Goal: Transaction & Acquisition: Download file/media

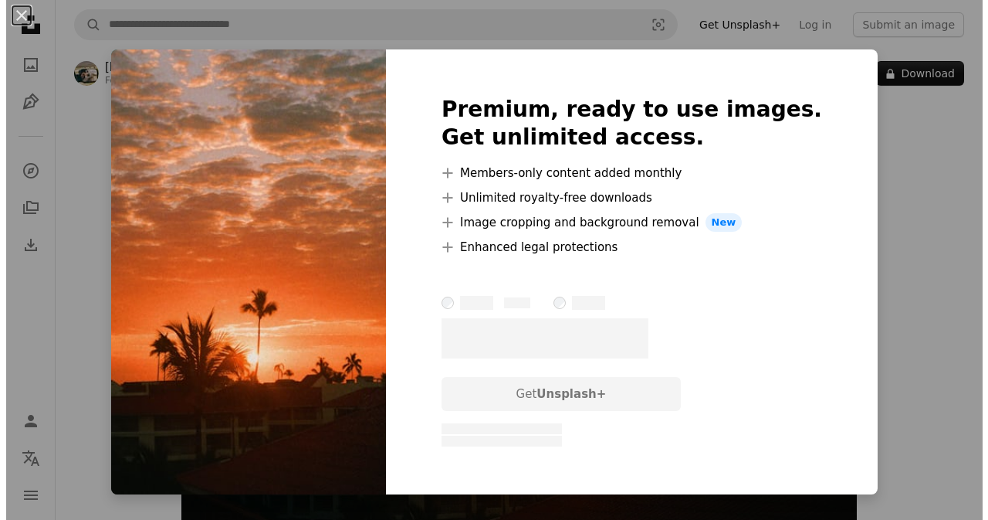
scroll to position [32, 0]
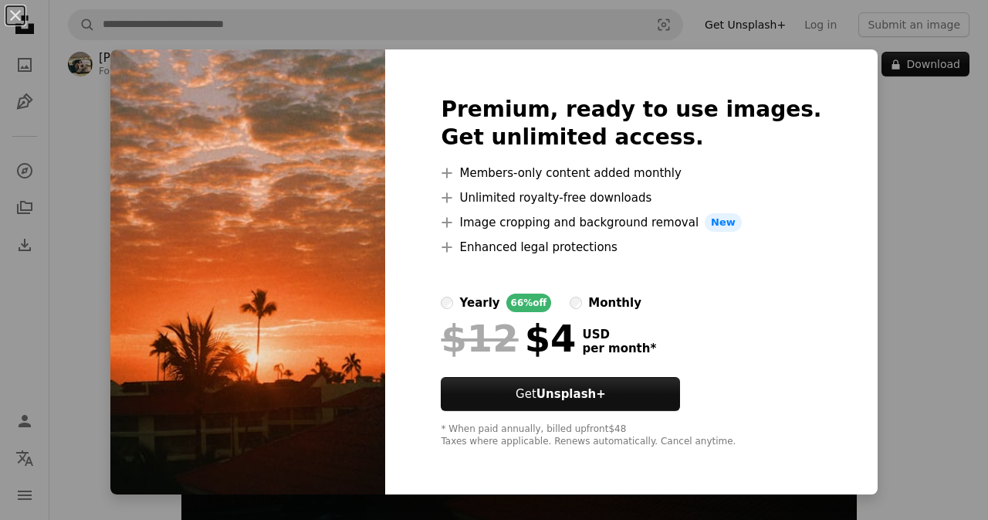
click at [893, 222] on div "An X shape Premium, ready to use images. Get unlimited access. A plus sign Memb…" at bounding box center [494, 260] width 988 height 520
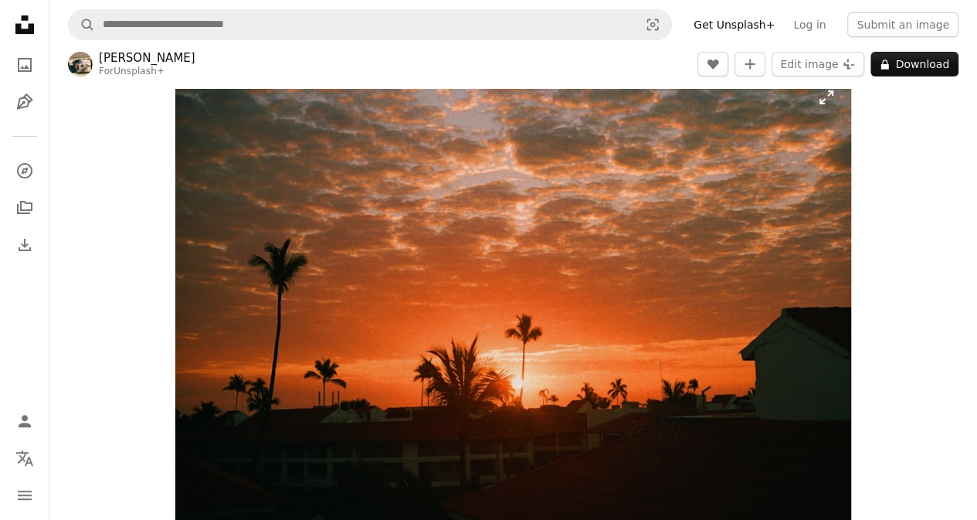
click at [582, 326] on img "Zoom in on this image" at bounding box center [513, 297] width 676 height 448
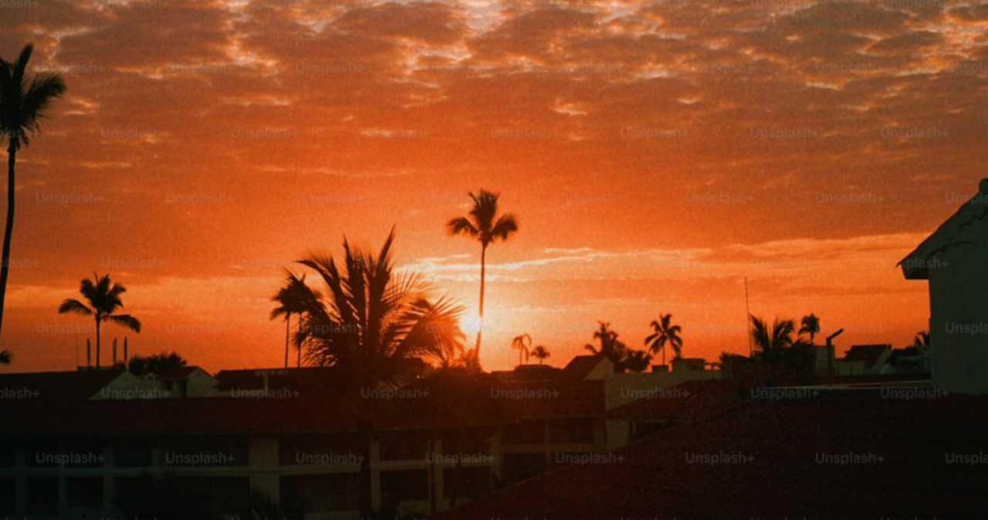
scroll to position [32, 0]
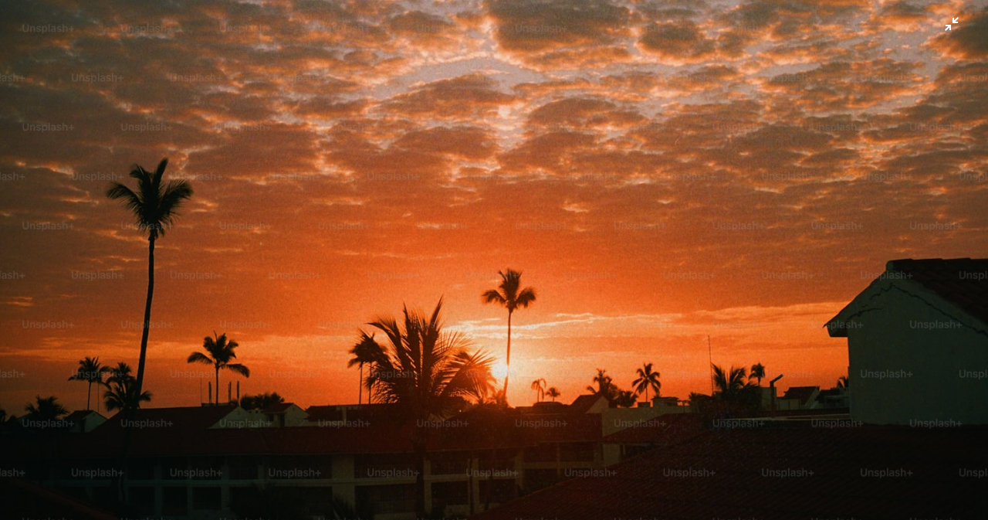
click at [721, 141] on img "Zoom out on this image" at bounding box center [494, 243] width 990 height 656
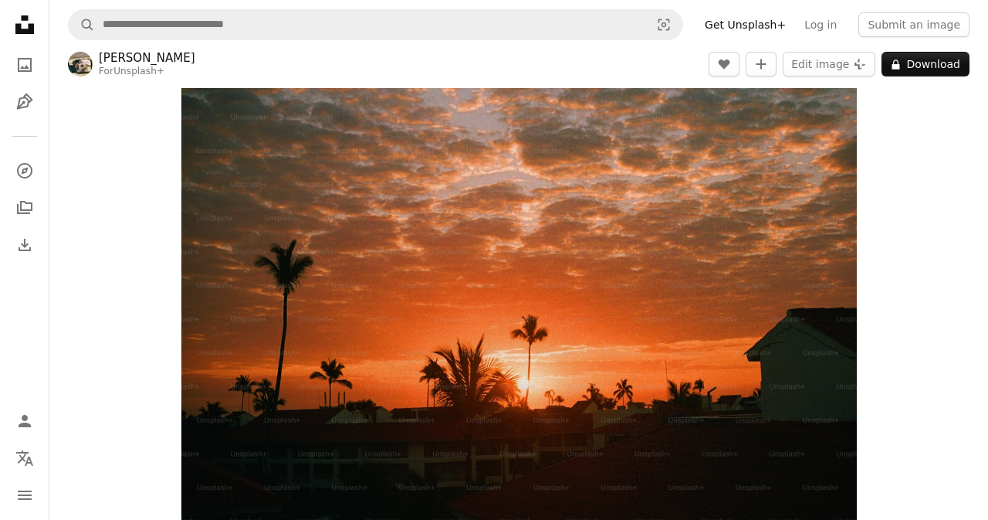
scroll to position [32, 0]
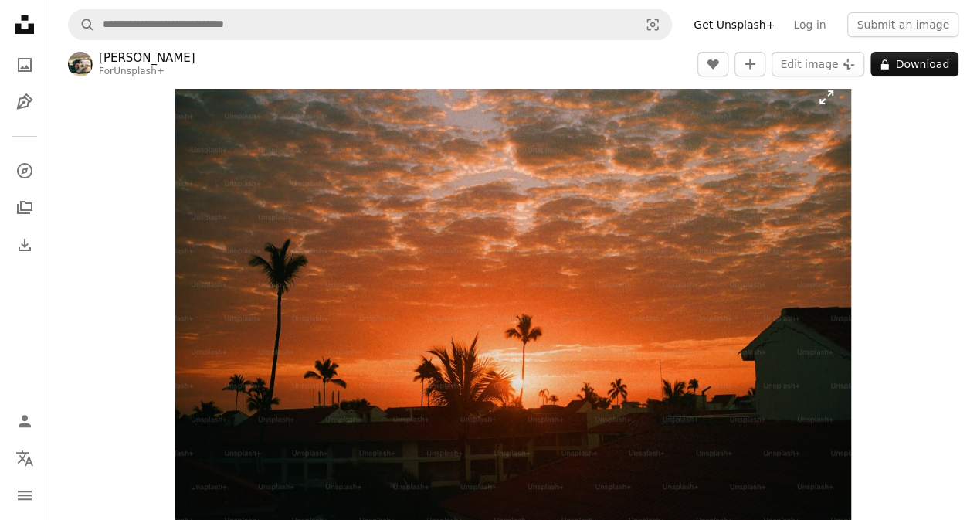
click at [704, 198] on img "Zoom in on this image" at bounding box center [513, 297] width 676 height 448
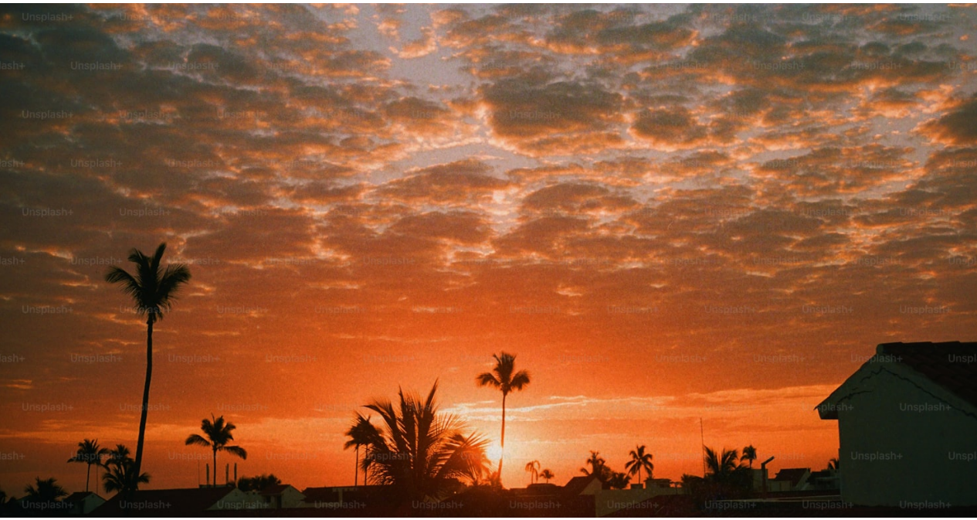
scroll to position [60, 0]
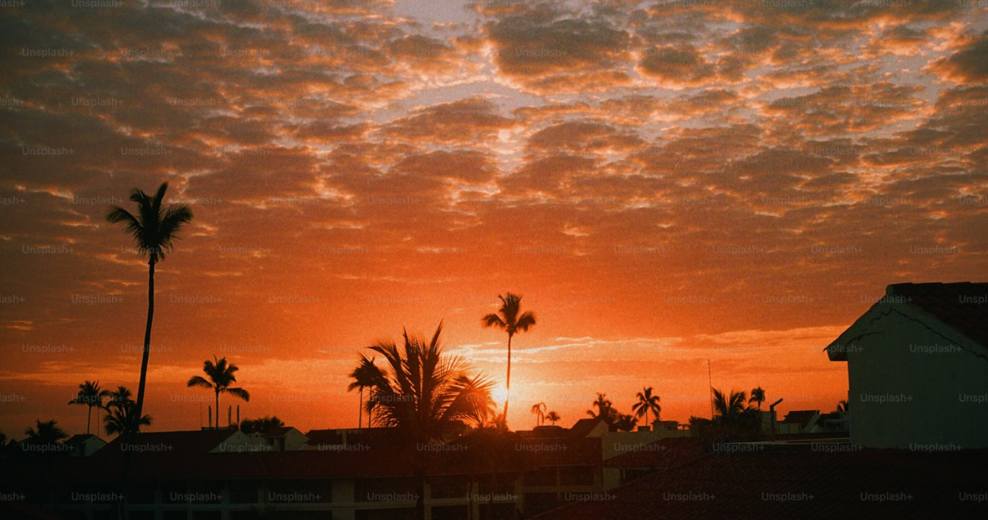
click at [587, 174] on img "Zoom out on this image" at bounding box center [494, 267] width 990 height 656
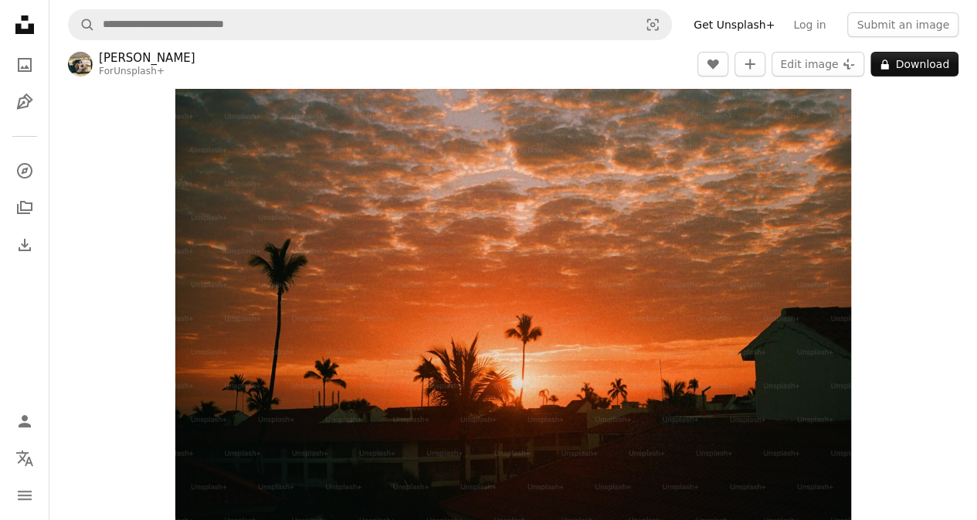
scroll to position [0, 0]
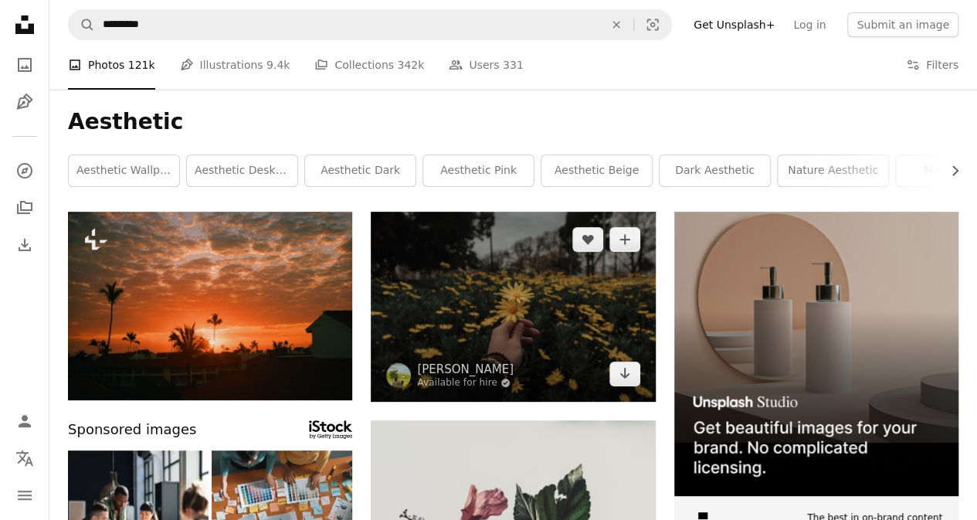
click at [524, 371] on img at bounding box center [513, 307] width 284 height 190
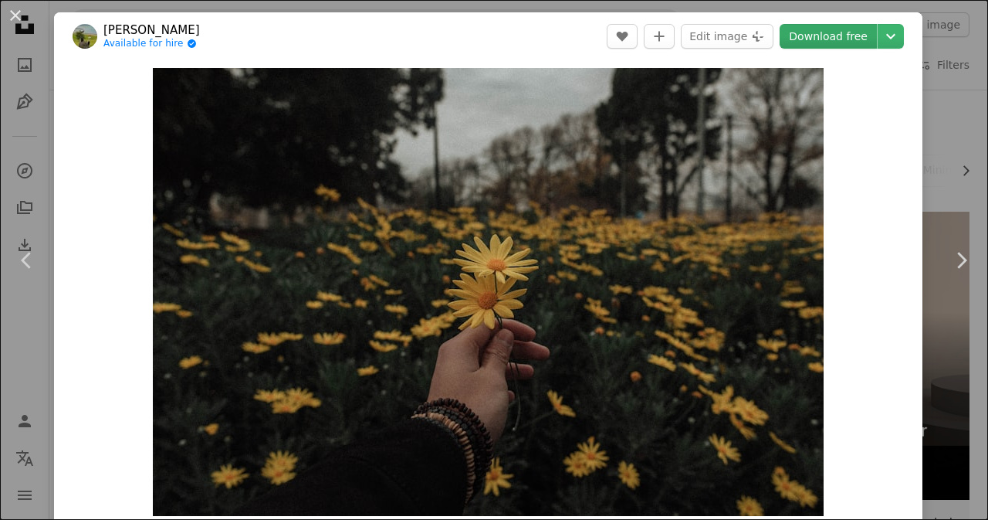
click at [837, 28] on link "Download free" at bounding box center [828, 36] width 97 height 25
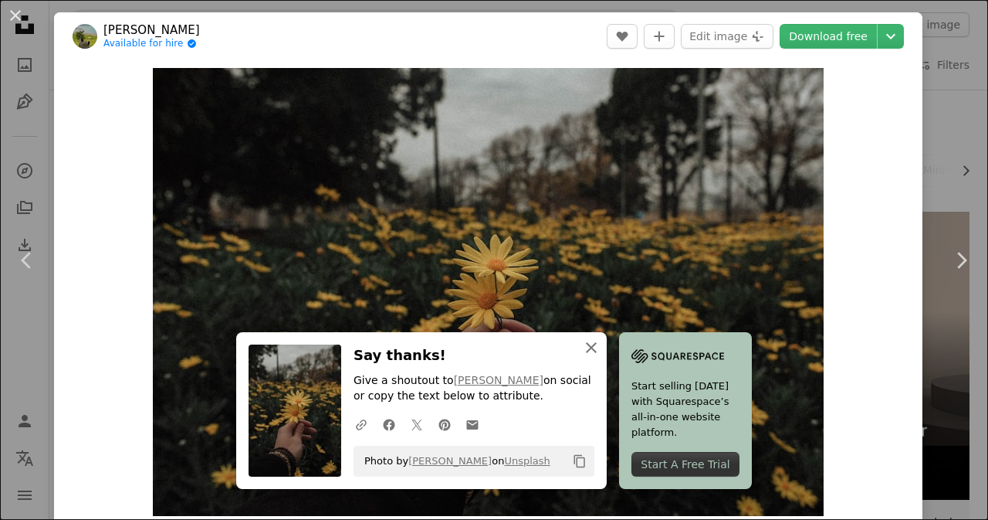
click at [587, 352] on icon "An X shape" at bounding box center [591, 347] width 19 height 19
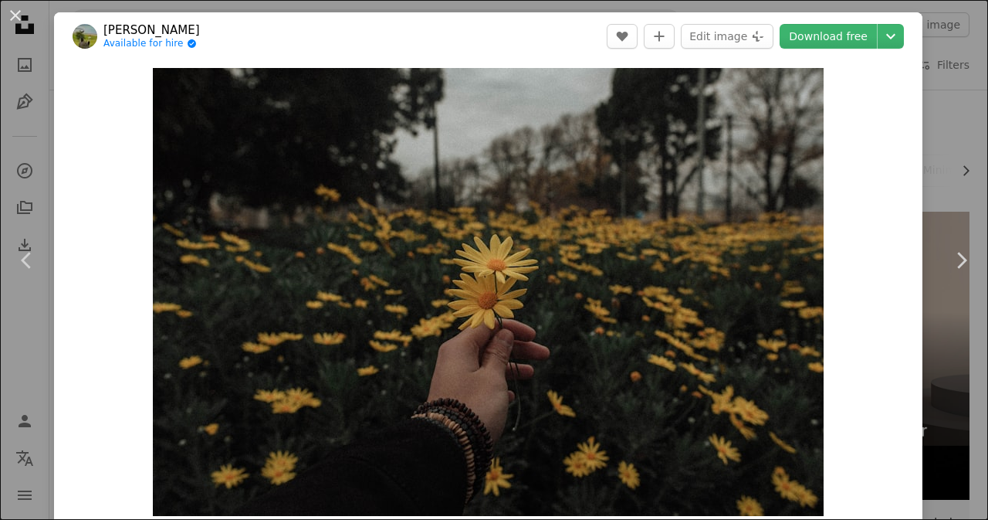
click at [925, 151] on div "An X shape Chevron left Chevron right [PERSON_NAME] Available for hire A checkm…" at bounding box center [494, 260] width 988 height 520
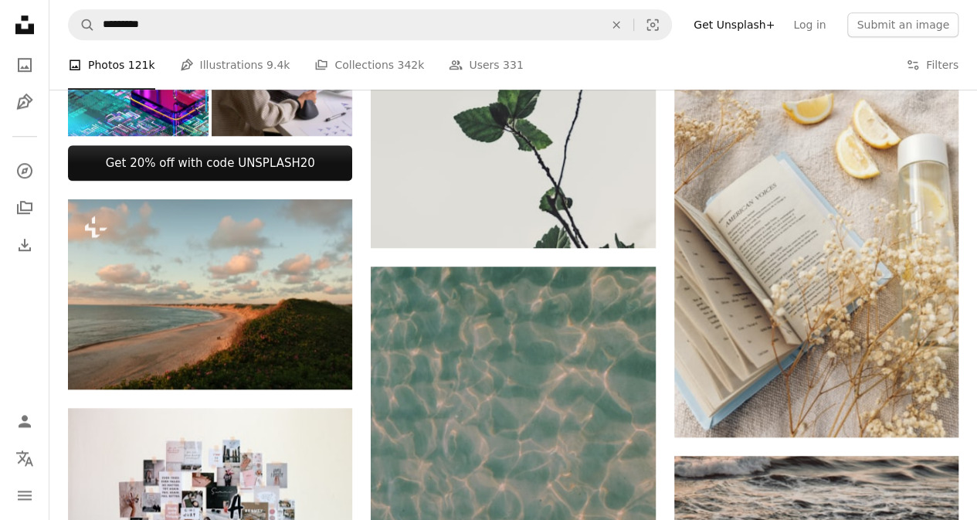
scroll to position [581, 0]
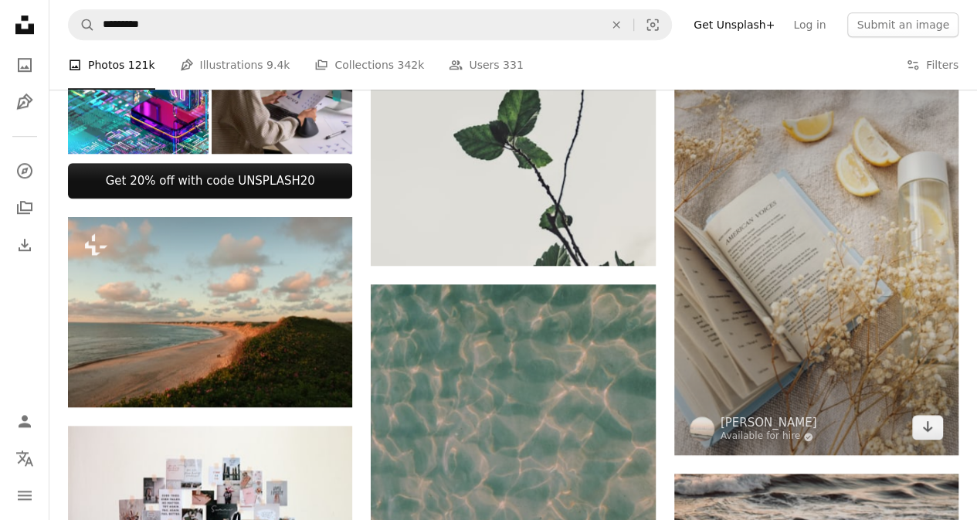
click at [864, 224] on img at bounding box center [816, 242] width 284 height 427
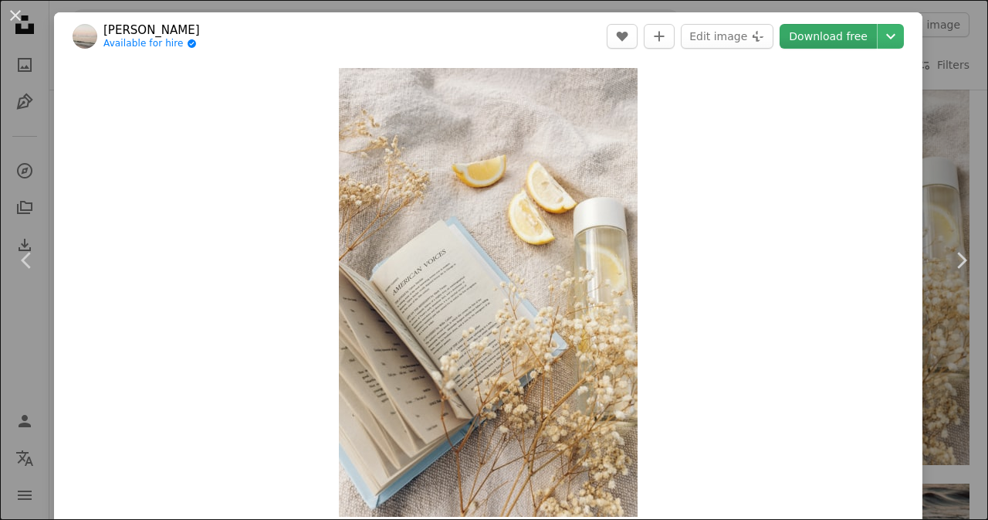
click at [832, 42] on link "Download free" at bounding box center [828, 36] width 97 height 25
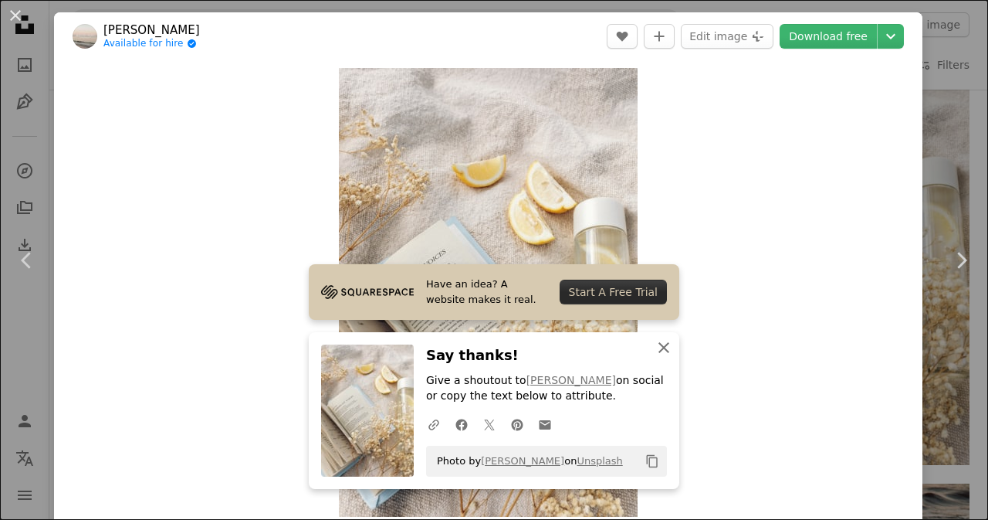
click at [663, 351] on icon "An X shape" at bounding box center [664, 347] width 19 height 19
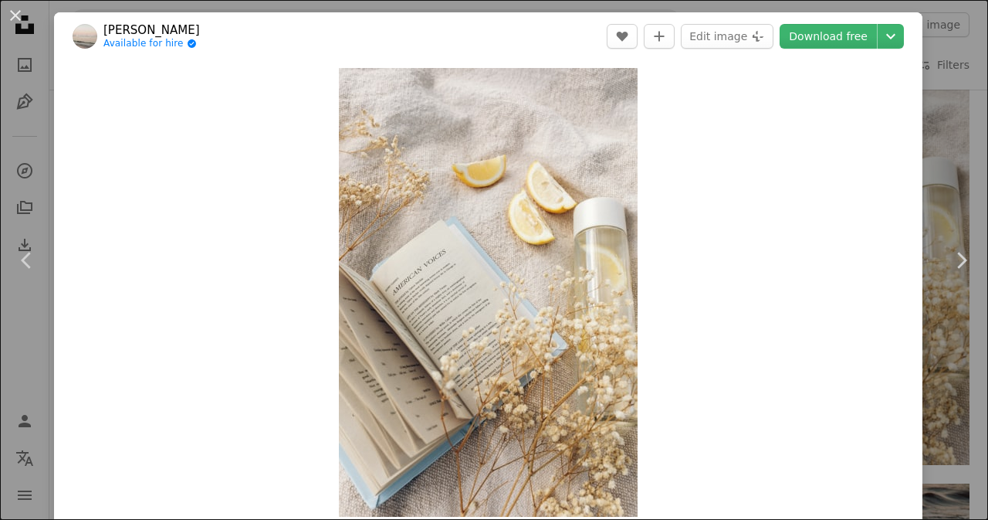
click at [937, 169] on div "An X shape Chevron left Chevron right [PERSON_NAME] Available for hire A checkm…" at bounding box center [494, 260] width 988 height 520
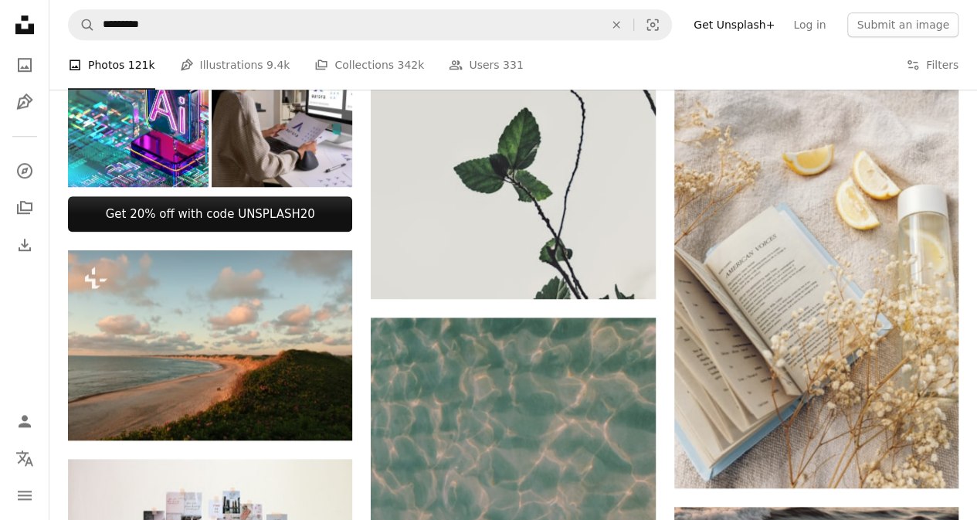
scroll to position [586, 0]
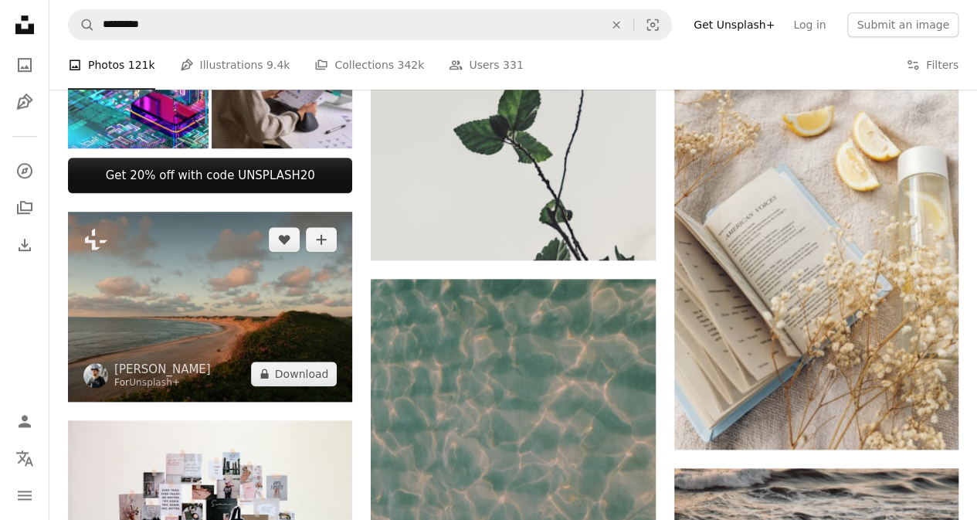
click at [280, 312] on img at bounding box center [210, 307] width 284 height 190
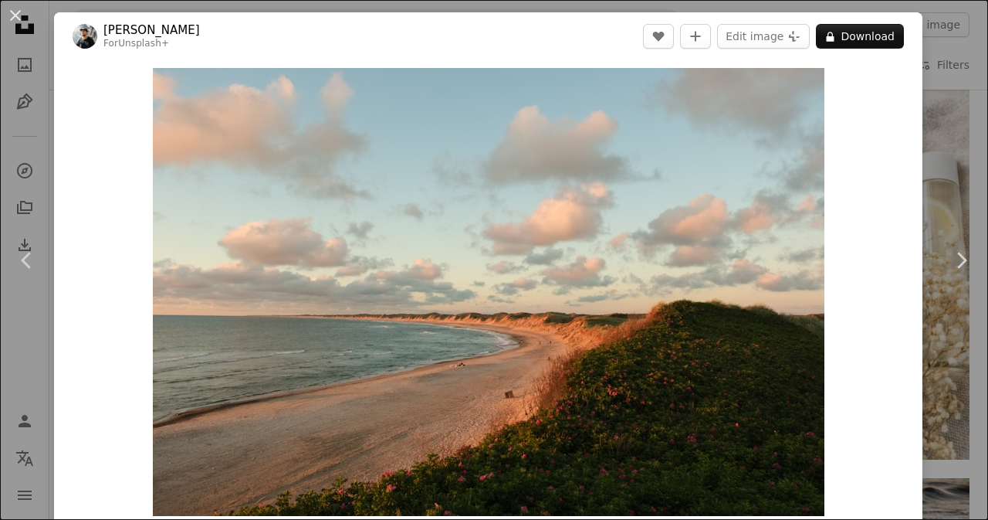
click at [943, 118] on div "An X shape Chevron left Chevron right [PERSON_NAME] For Unsplash+ A heart A plu…" at bounding box center [494, 260] width 988 height 520
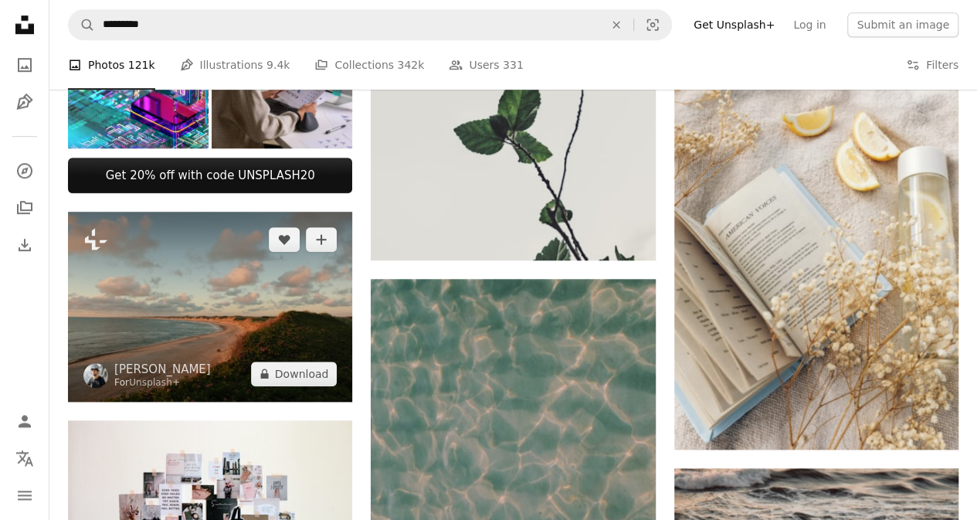
click at [174, 289] on img at bounding box center [210, 307] width 284 height 190
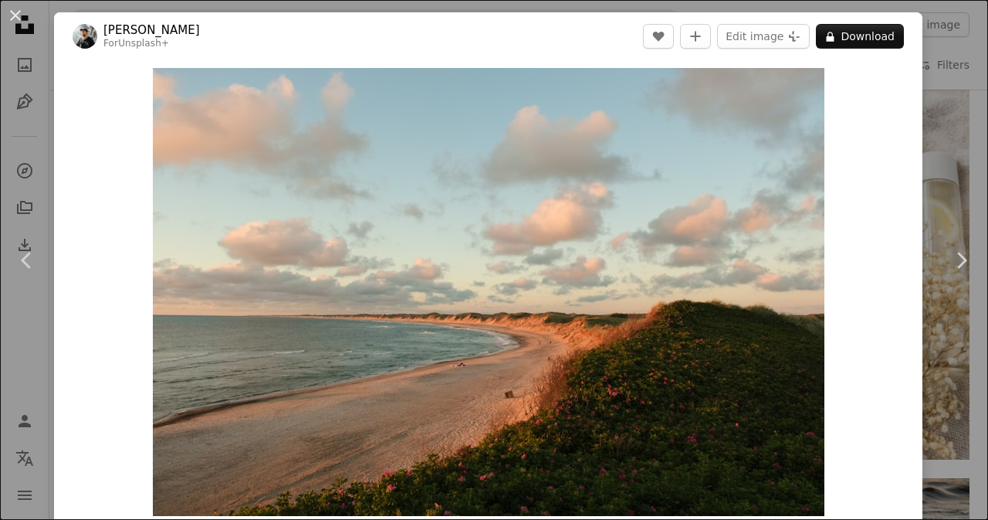
click at [826, 309] on div "Zoom in" at bounding box center [488, 291] width 869 height 463
click at [940, 362] on div "An X shape Chevron left Chevron right [PERSON_NAME] For Unsplash+ A heart A plu…" at bounding box center [494, 260] width 988 height 520
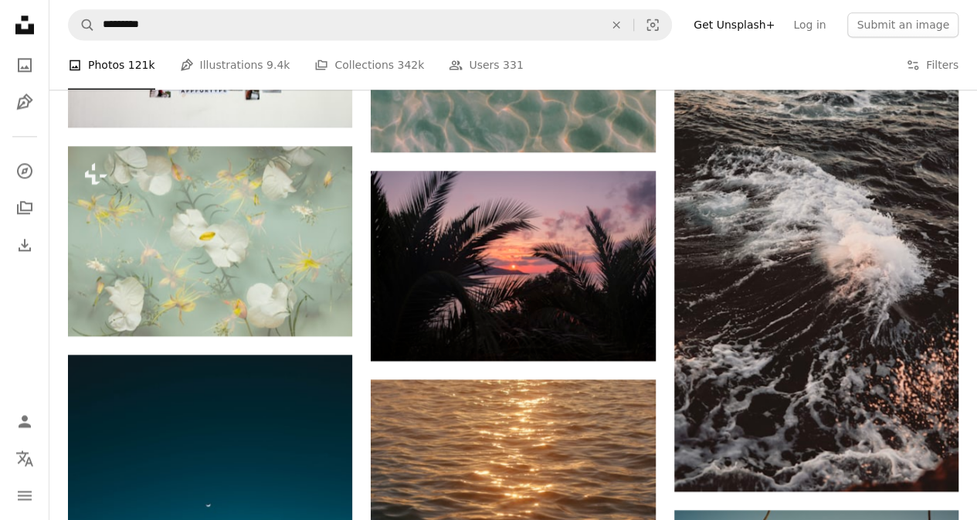
scroll to position [1073, 0]
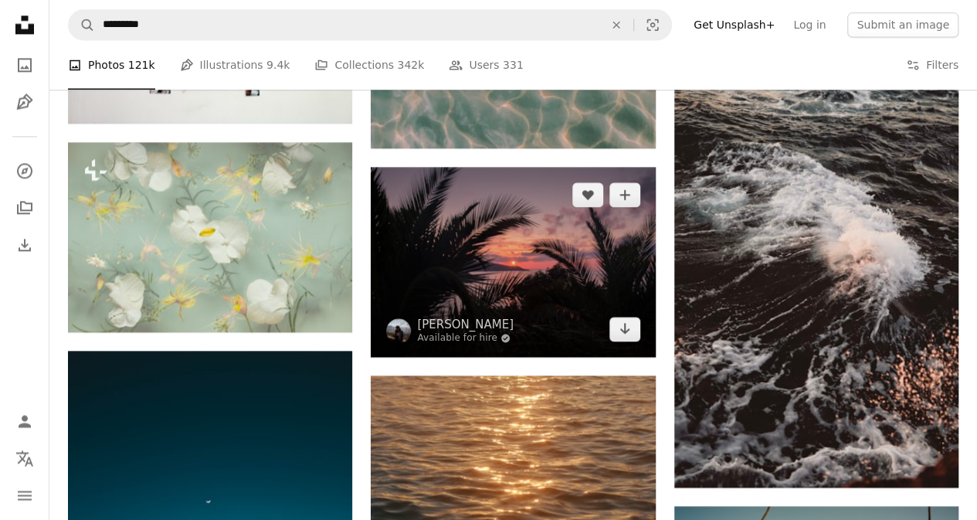
click at [578, 315] on img at bounding box center [513, 262] width 284 height 190
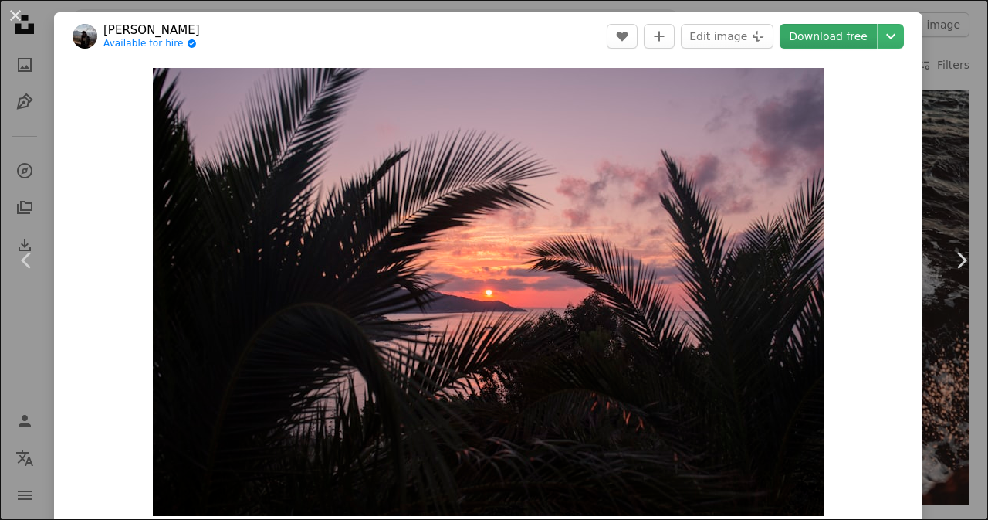
click at [838, 34] on link "Download free" at bounding box center [828, 36] width 97 height 25
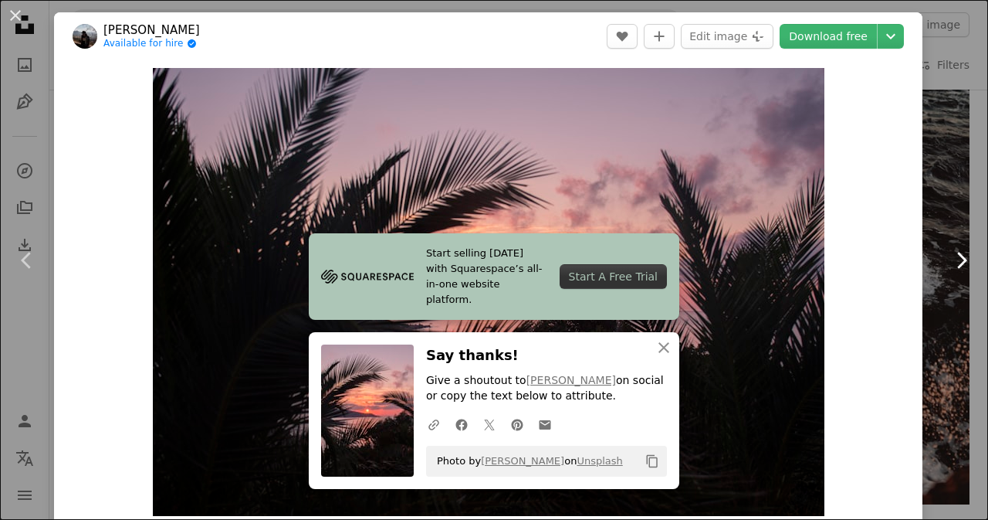
click at [951, 204] on link "Chevron right" at bounding box center [961, 260] width 54 height 148
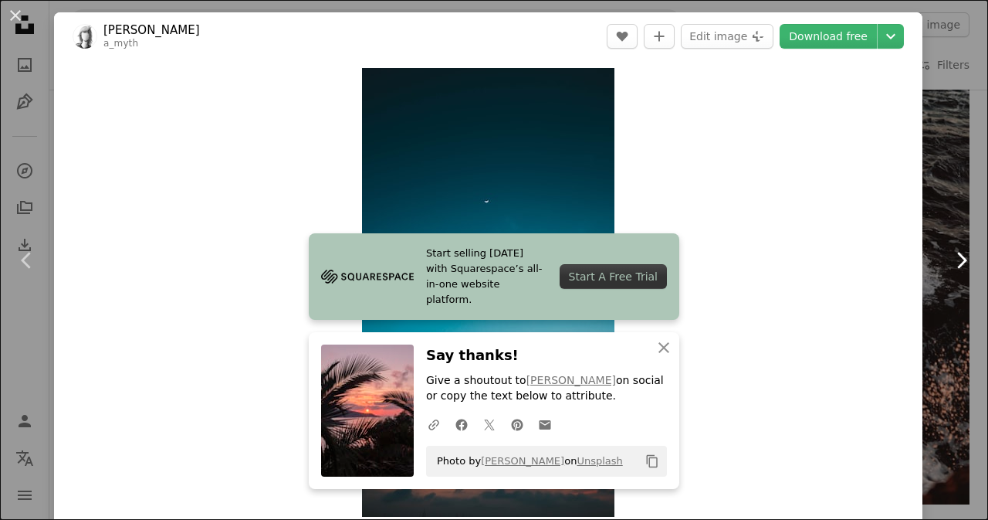
click at [941, 224] on link "Chevron right" at bounding box center [961, 260] width 54 height 148
click at [941, 223] on link "Chevron right" at bounding box center [961, 260] width 54 height 148
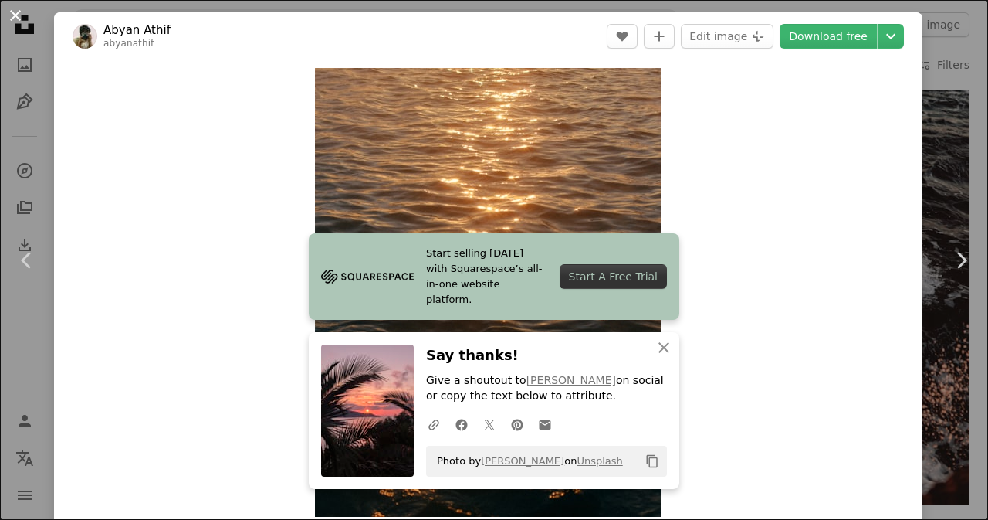
click at [25, 8] on button "An X shape" at bounding box center [15, 15] width 19 height 19
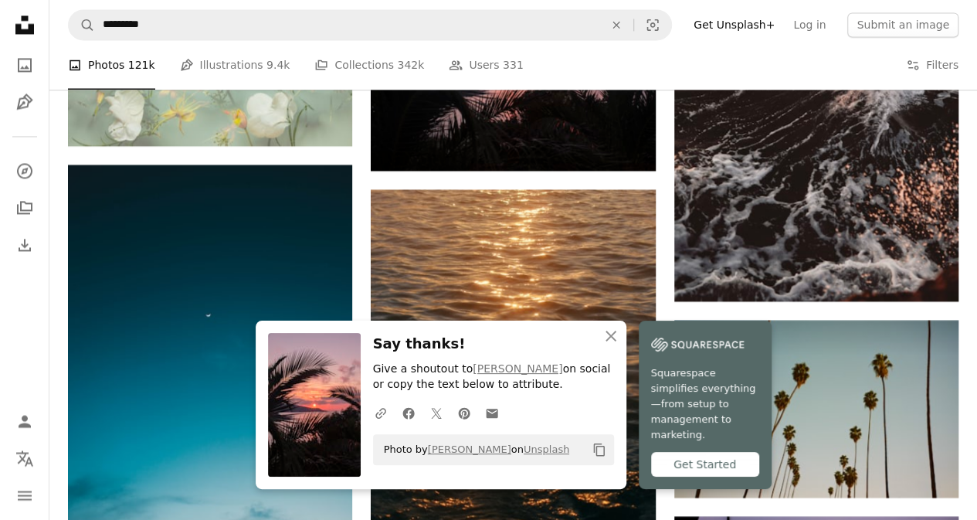
scroll to position [1263, 0]
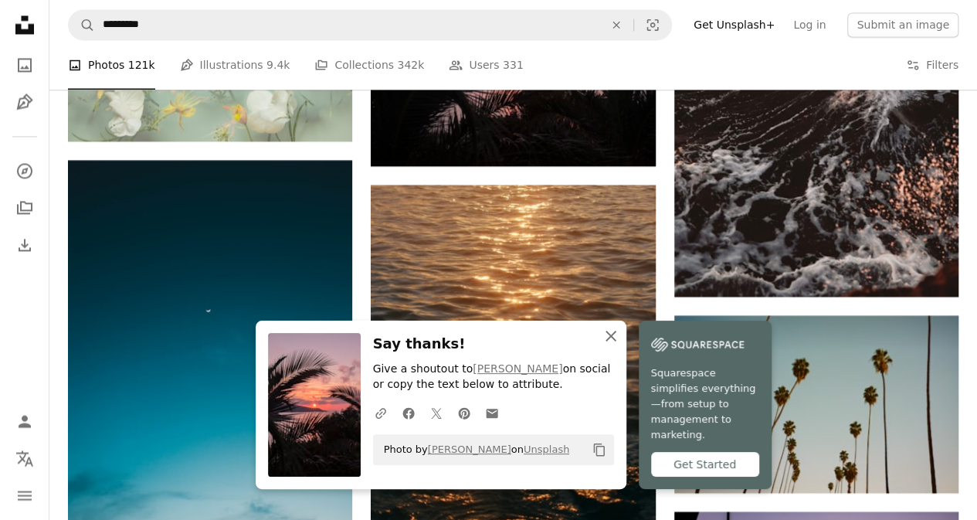
click at [609, 345] on icon "An X shape" at bounding box center [611, 336] width 19 height 19
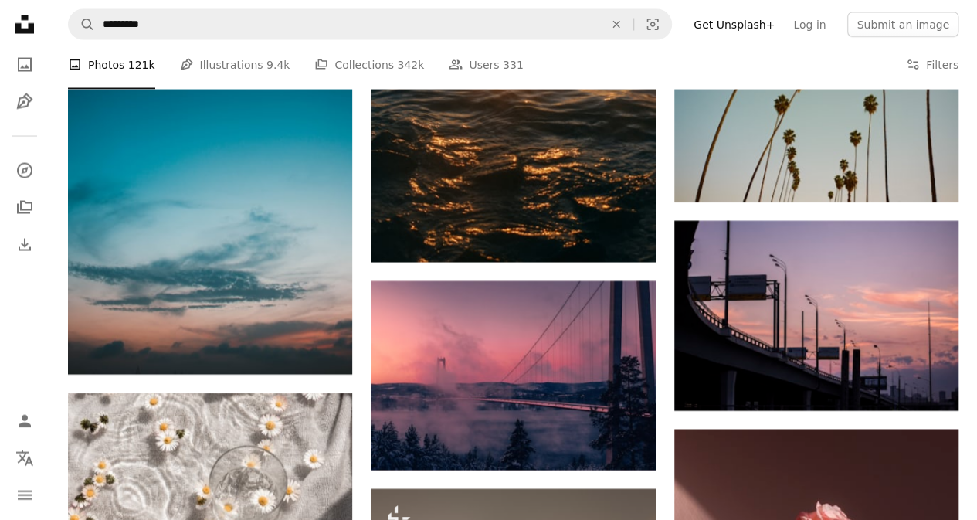
scroll to position [1584, 0]
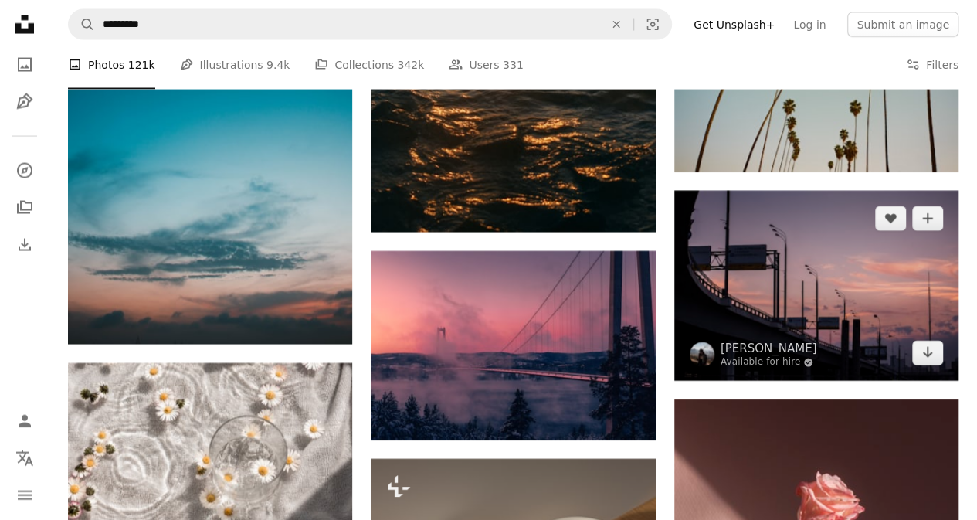
click at [907, 328] on img at bounding box center [816, 286] width 284 height 190
click at [887, 310] on img at bounding box center [816, 286] width 284 height 190
click at [901, 317] on img at bounding box center [816, 286] width 284 height 190
click at [927, 361] on link "Arrow pointing down" at bounding box center [927, 353] width 31 height 25
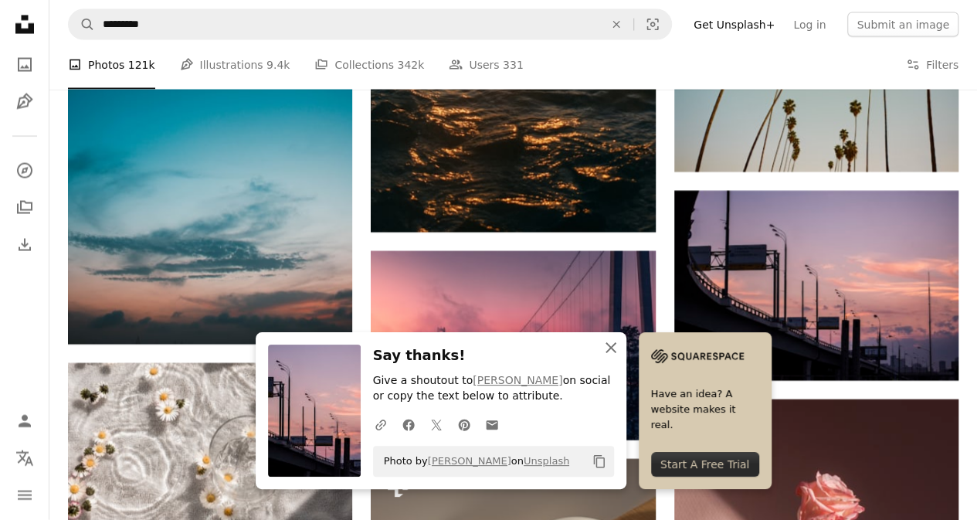
click at [606, 354] on icon "An X shape" at bounding box center [611, 347] width 19 height 19
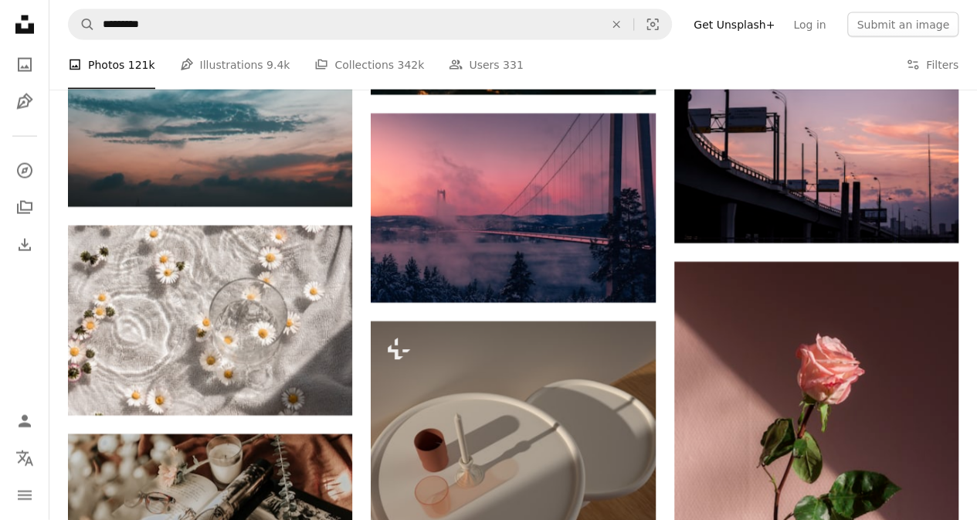
scroll to position [1726, 0]
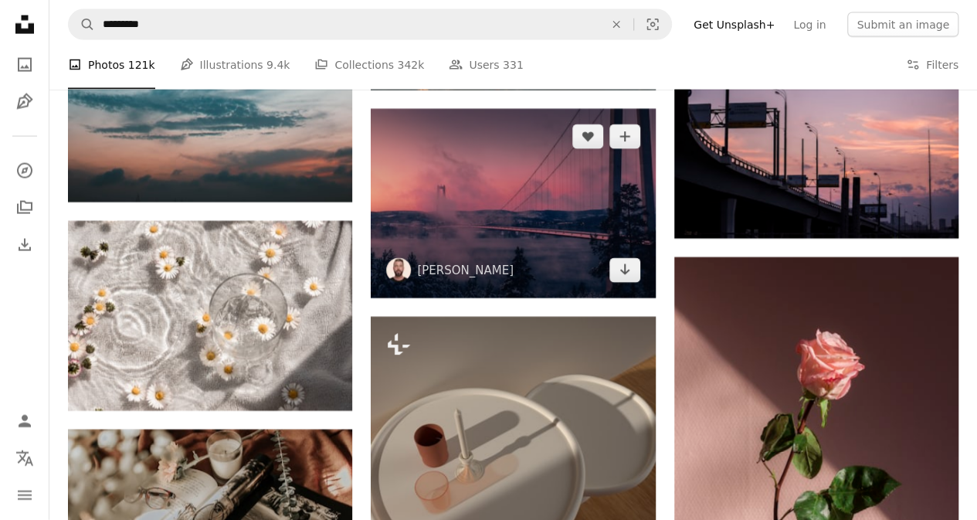
click at [623, 222] on img at bounding box center [513, 204] width 284 height 190
click at [635, 266] on link "Arrow pointing down" at bounding box center [624, 270] width 31 height 25
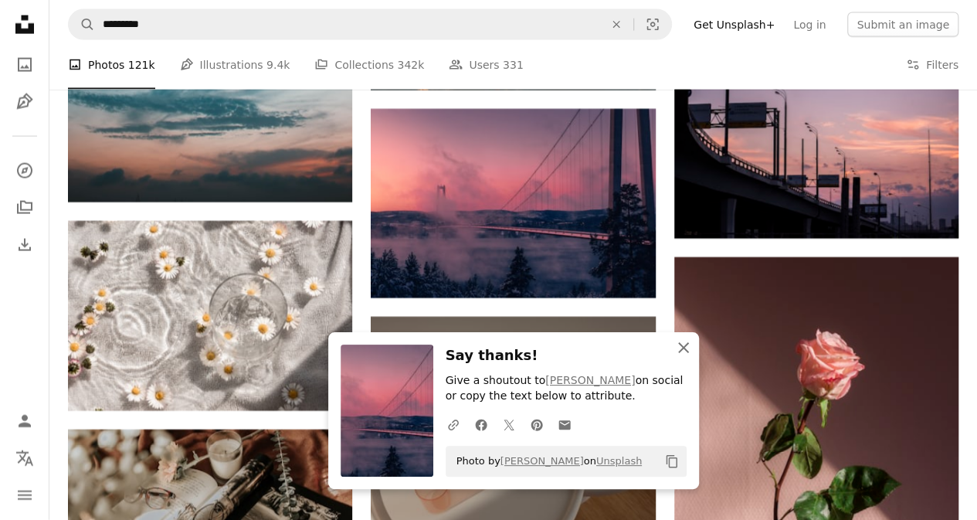
click at [682, 348] on icon "button" at bounding box center [683, 347] width 11 height 11
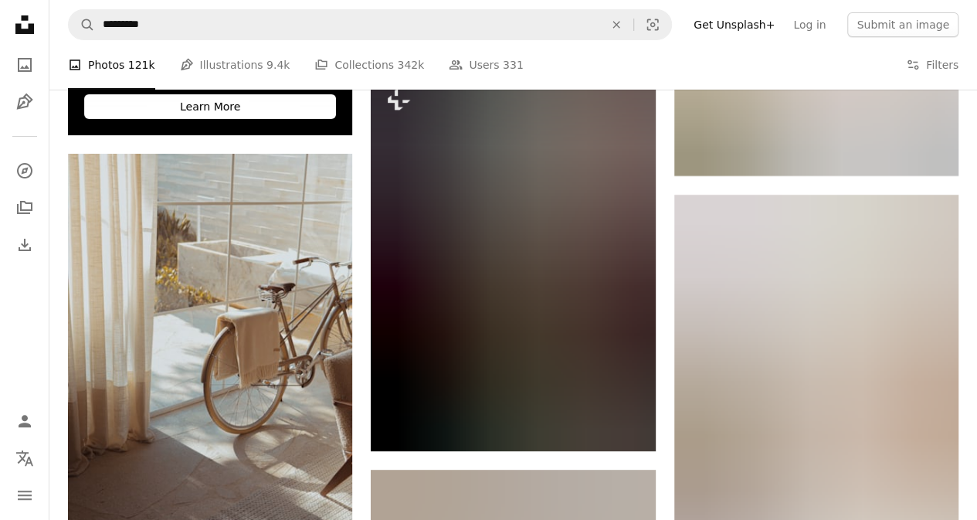
scroll to position [2841, 0]
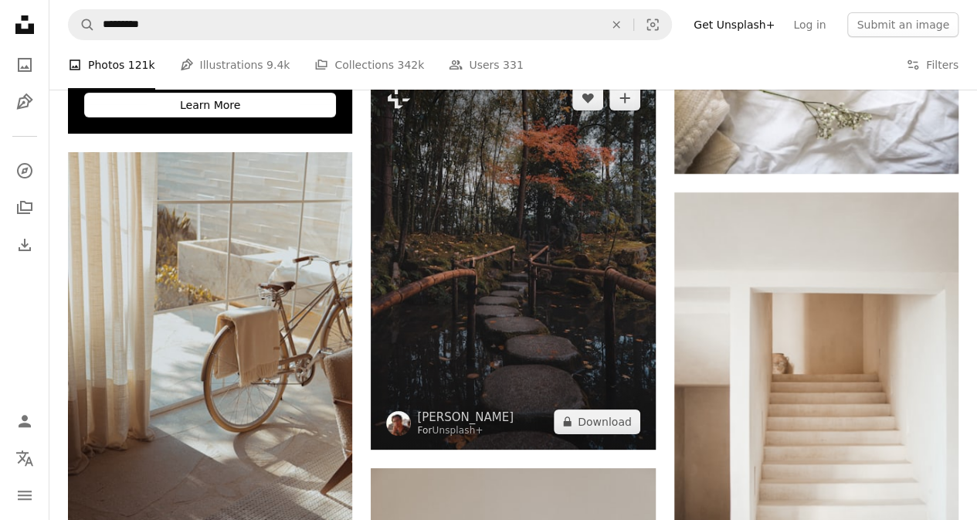
click at [604, 355] on img at bounding box center [513, 259] width 284 height 379
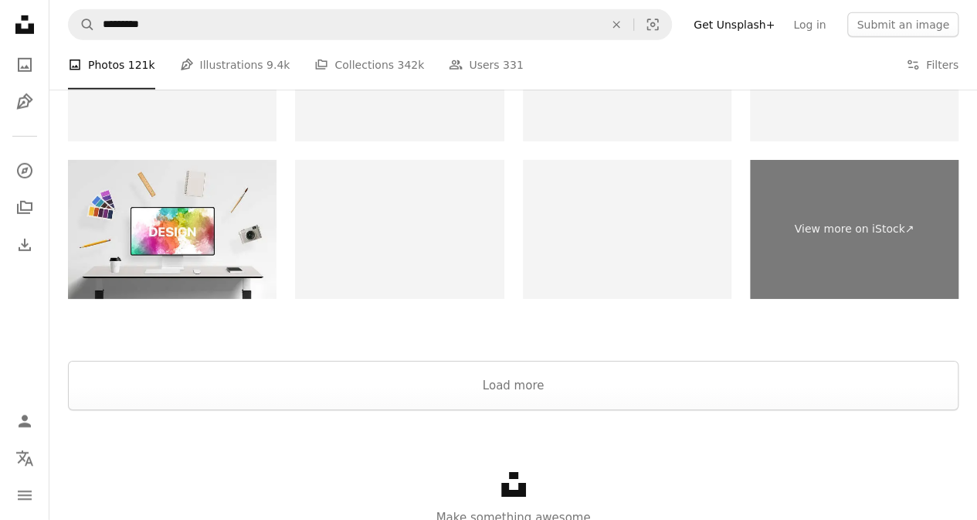
scroll to position [5381, 0]
